Goal: Feedback & Contribution: Contribute content

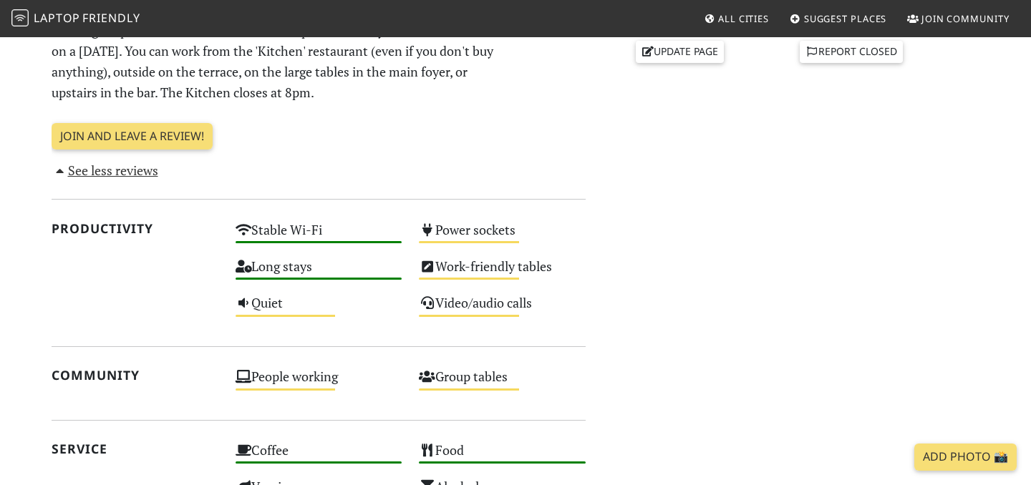
scroll to position [710, 0]
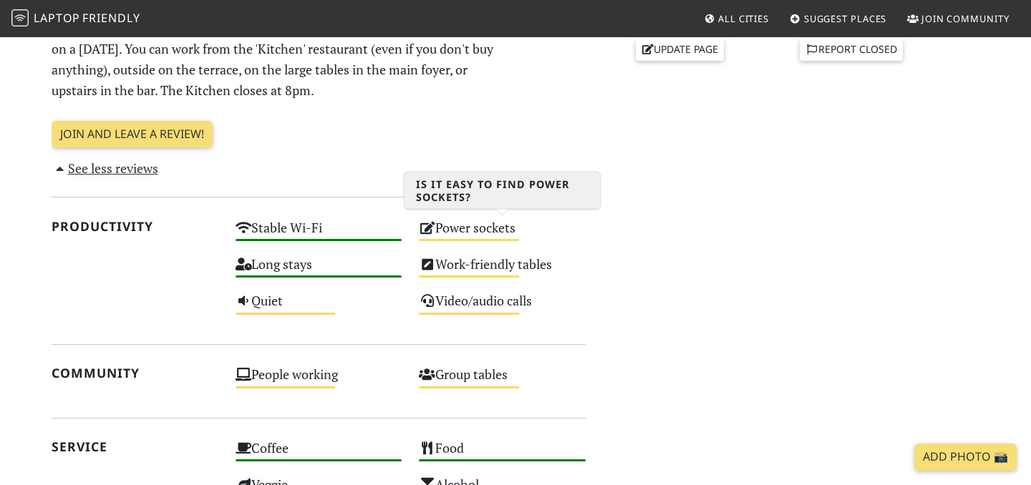
click at [472, 232] on div "Power sockets Medium" at bounding box center [502, 234] width 184 height 37
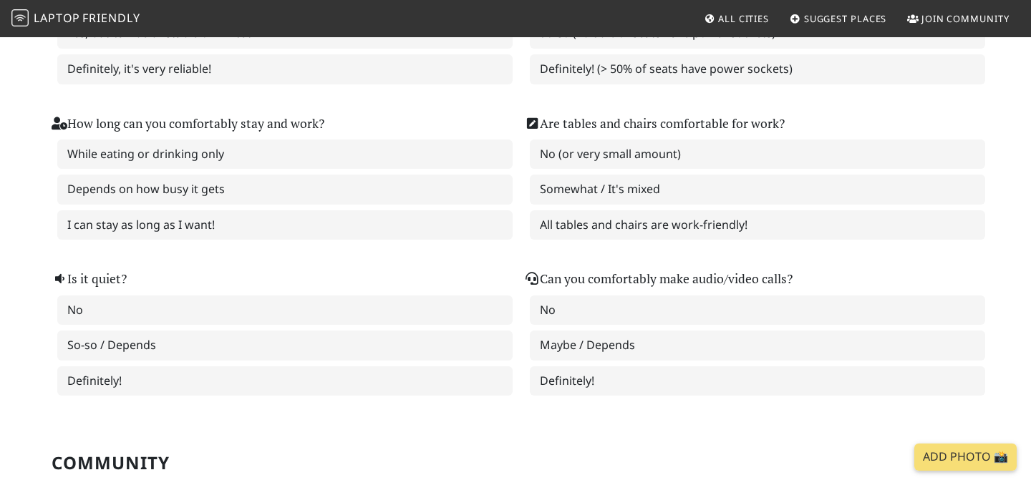
scroll to position [170, 0]
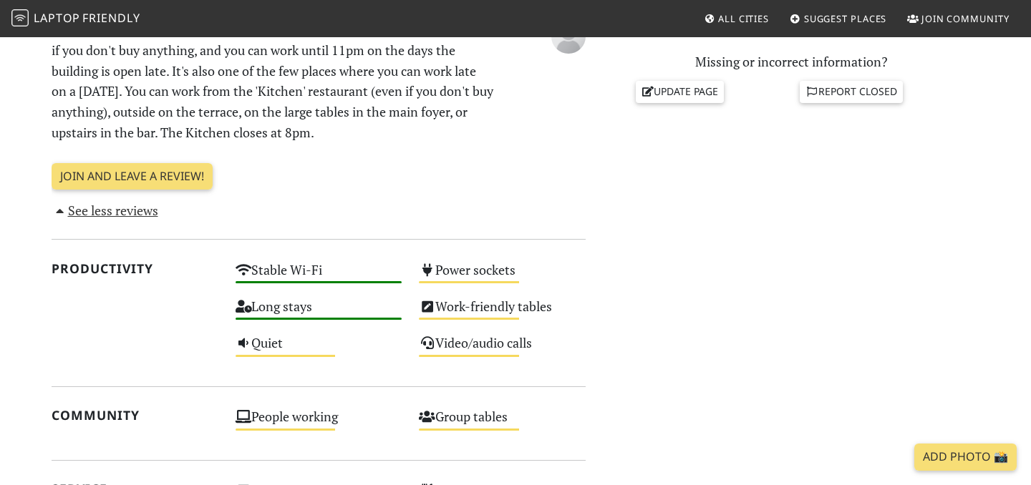
scroll to position [661, 0]
